Goal: Navigation & Orientation: Understand site structure

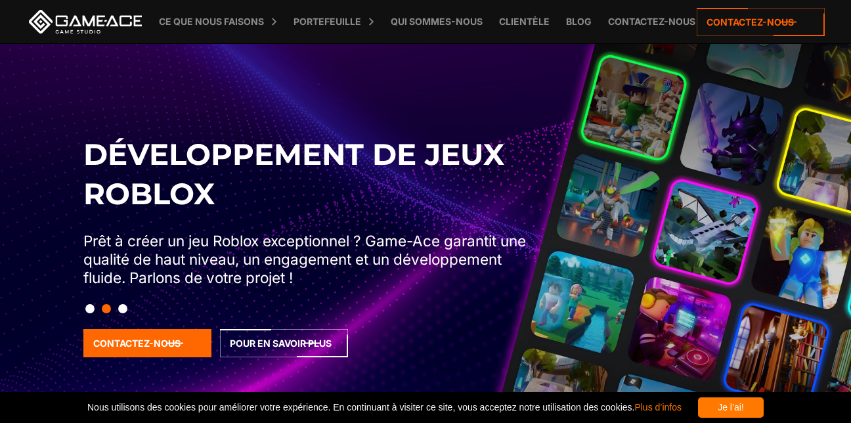
click at [123, 307] on button "Diapo 3" at bounding box center [122, 308] width 9 height 22
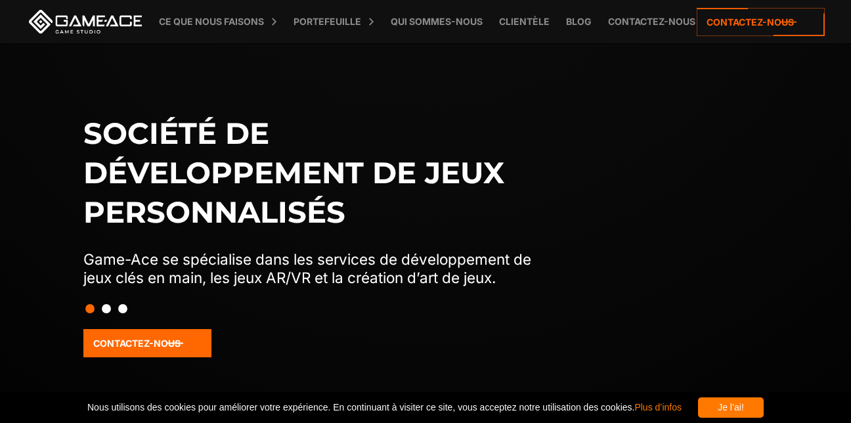
click at [123, 307] on button "Diapo 3" at bounding box center [122, 308] width 9 height 22
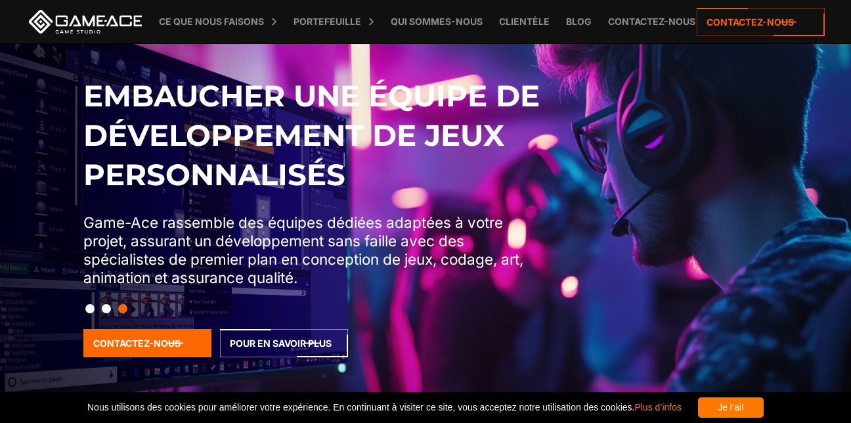
click at [107, 306] on button "Diapo 2" at bounding box center [106, 308] width 9 height 22
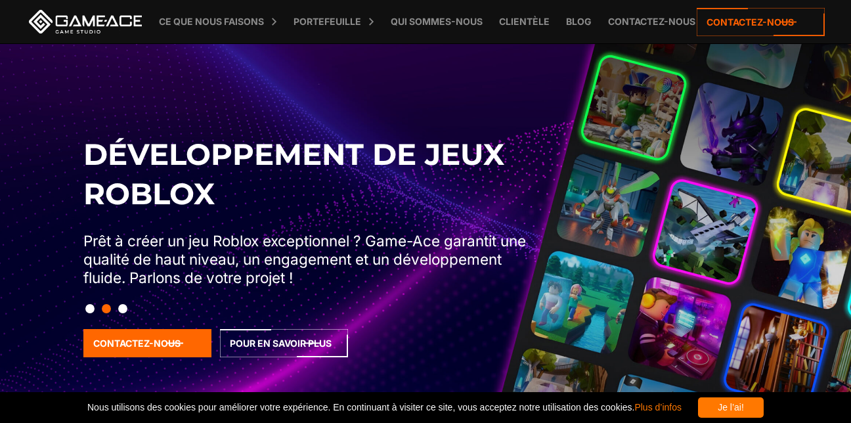
click at [89, 310] on button "Diapositive 1" at bounding box center [89, 308] width 9 height 22
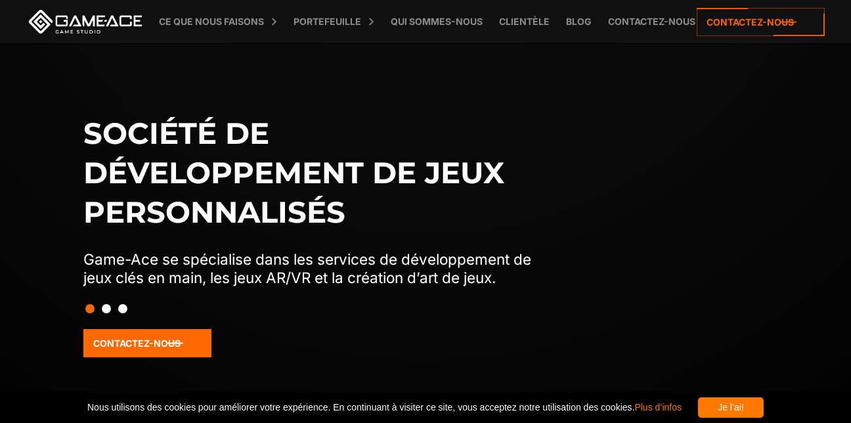
click at [106, 308] on button "Diapo 2" at bounding box center [106, 308] width 9 height 22
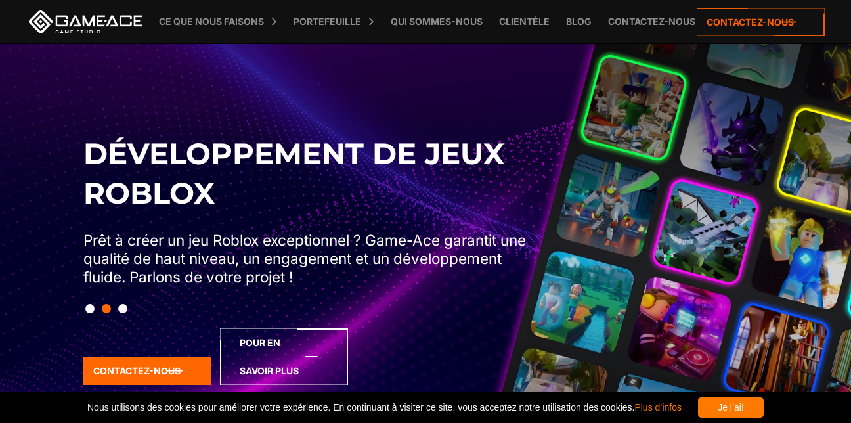
click at [251, 340] on icon at bounding box center [284, 356] width 128 height 56
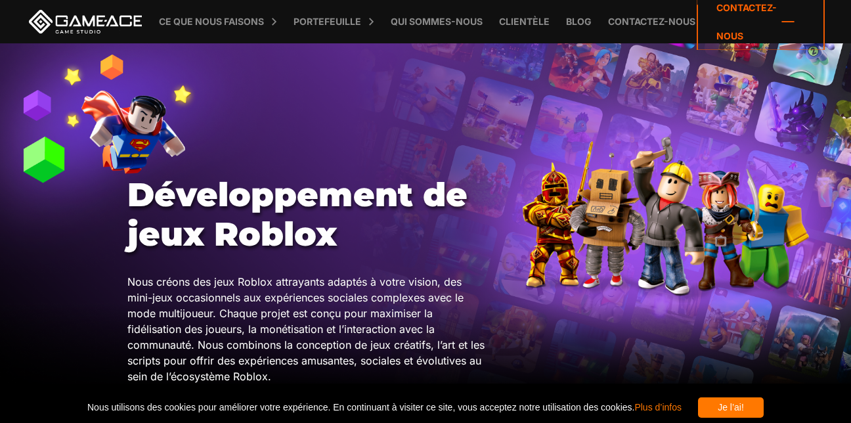
click at [755, 16] on icon at bounding box center [760, 21] width 128 height 56
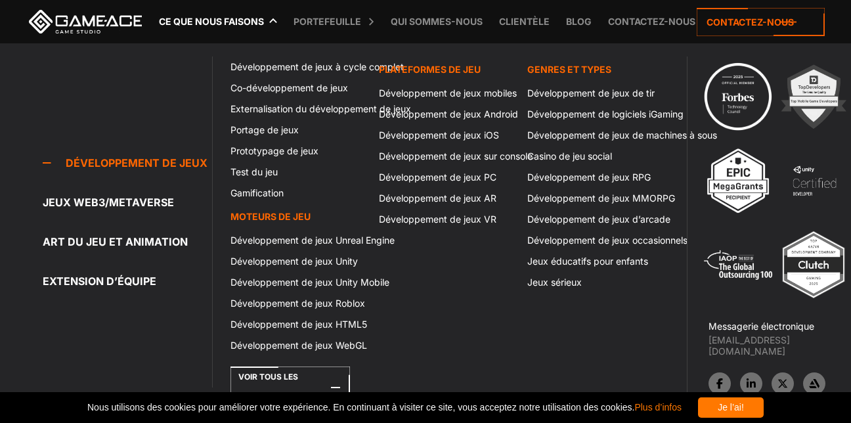
click at [232, 22] on font "Ce que nous faisons" at bounding box center [211, 21] width 105 height 11
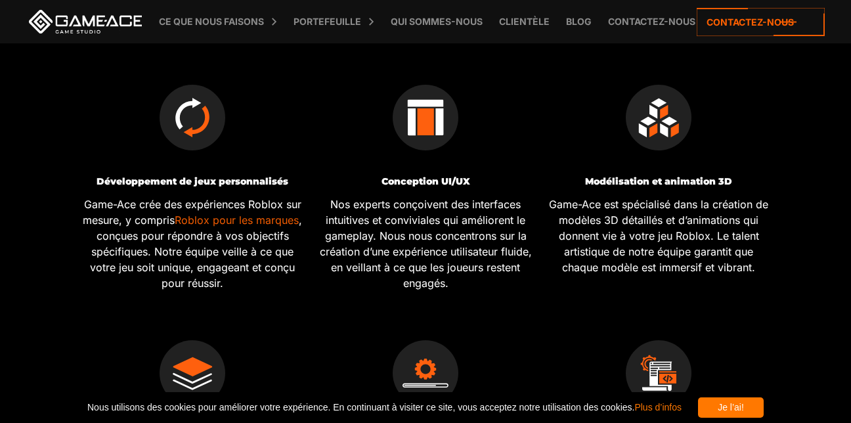
scroll to position [473, 0]
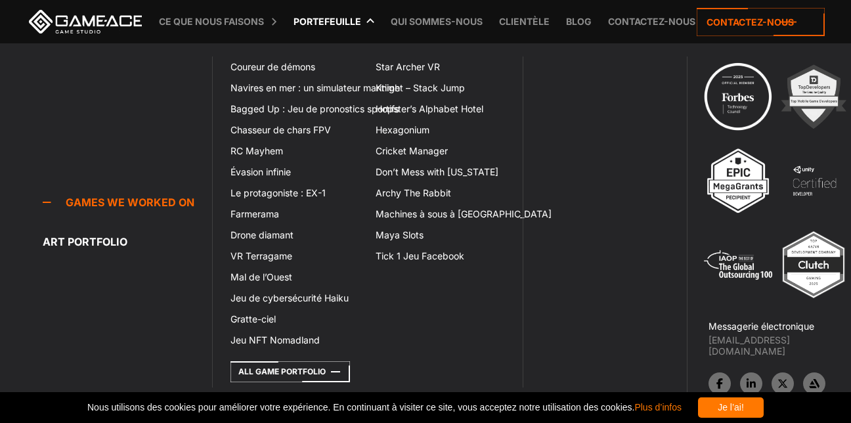
click at [362, 20] on link "Portefeuille" at bounding box center [327, 21] width 81 height 43
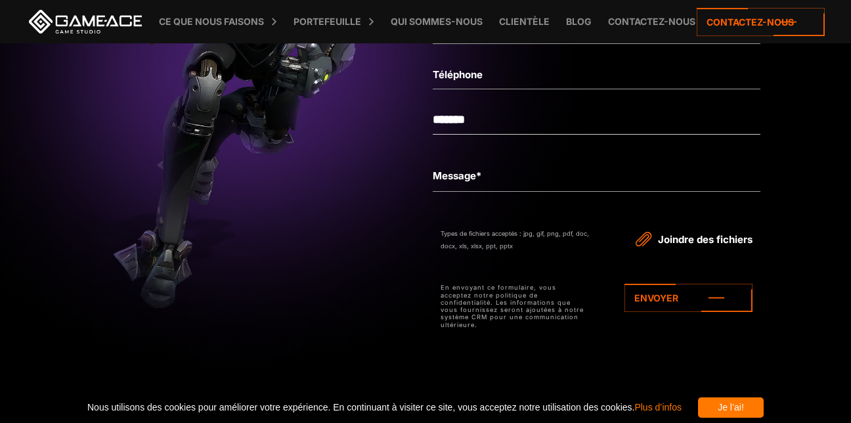
scroll to position [4620, 0]
